Goal: Find specific page/section: Find specific page/section

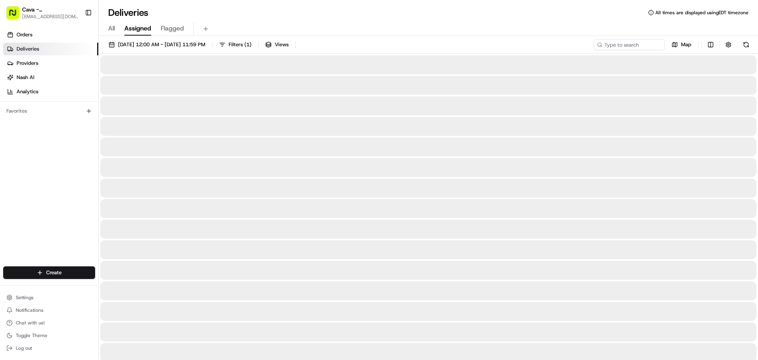
drag, startPoint x: 129, startPoint y: 27, endPoint x: 153, endPoint y: 35, distance: 25.0
click at [130, 27] on span "Assigned" at bounding box center [137, 28] width 27 height 9
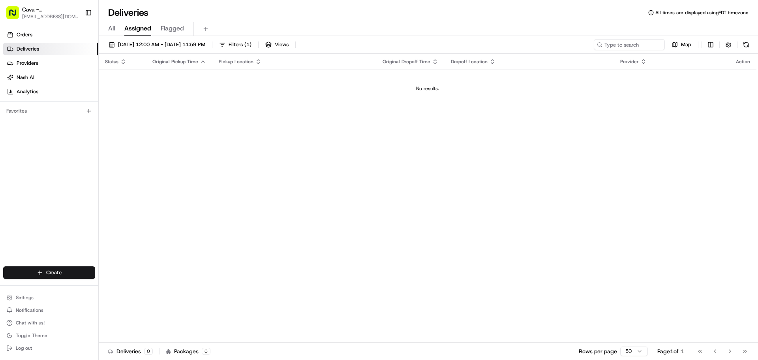
click at [169, 31] on span "Flagged" at bounding box center [172, 28] width 23 height 9
click at [113, 27] on span "All" at bounding box center [111, 28] width 7 height 9
click at [42, 33] on link "Orders" at bounding box center [50, 34] width 95 height 13
